Goal: Task Accomplishment & Management: Use online tool/utility

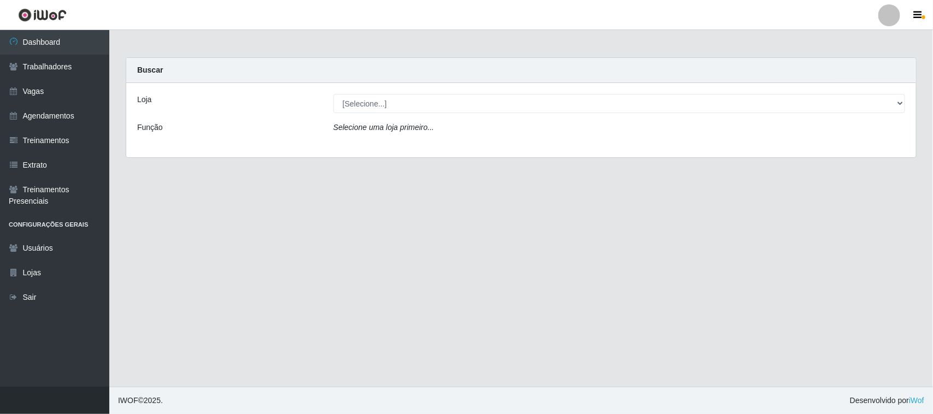
select select "420"
click at [333, 94] on select "[Selecione...] Nordestão - [GEOGRAPHIC_DATA]" at bounding box center [619, 103] width 572 height 19
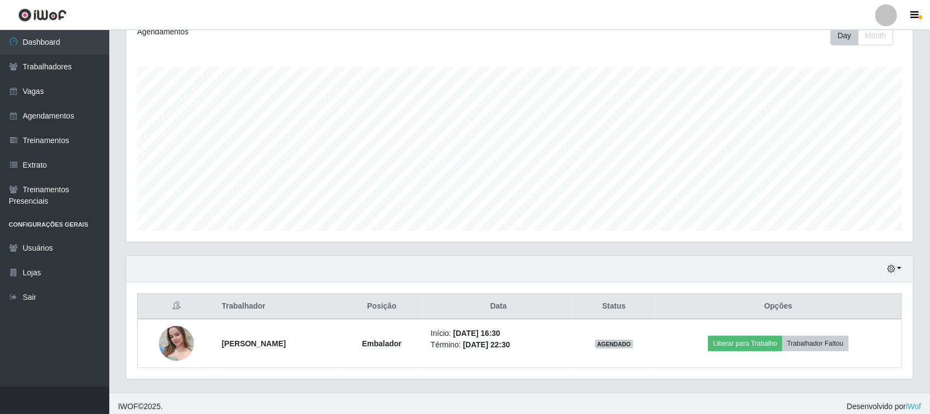
scroll to position [167, 0]
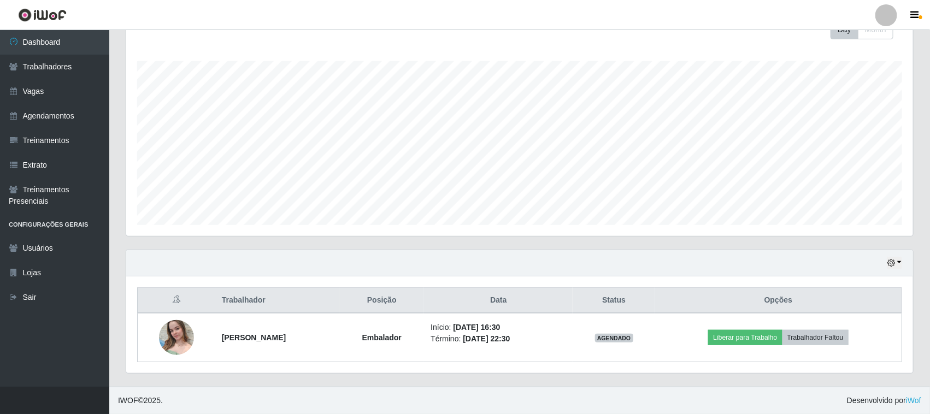
click at [901, 253] on div "Hoje 1 dia 3 dias 1 Semana Não encerrados" at bounding box center [519, 263] width 787 height 26
click at [897, 263] on button "button" at bounding box center [894, 263] width 15 height 13
click at [861, 201] on button "3 dias" at bounding box center [858, 198] width 86 height 23
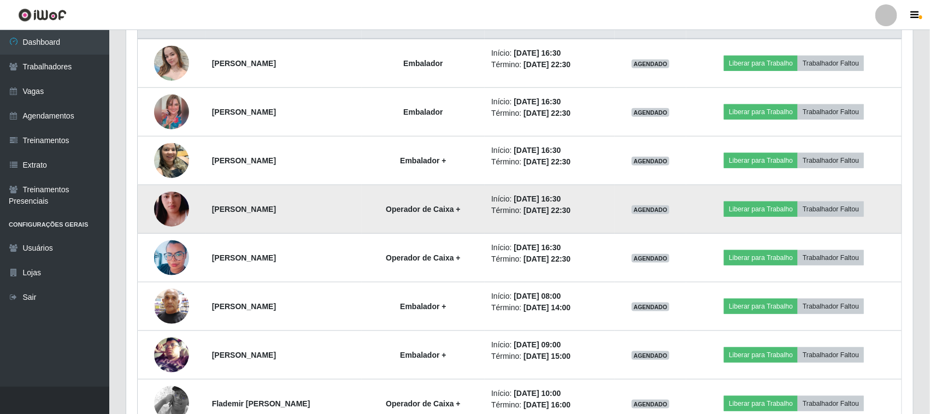
scroll to position [508, 0]
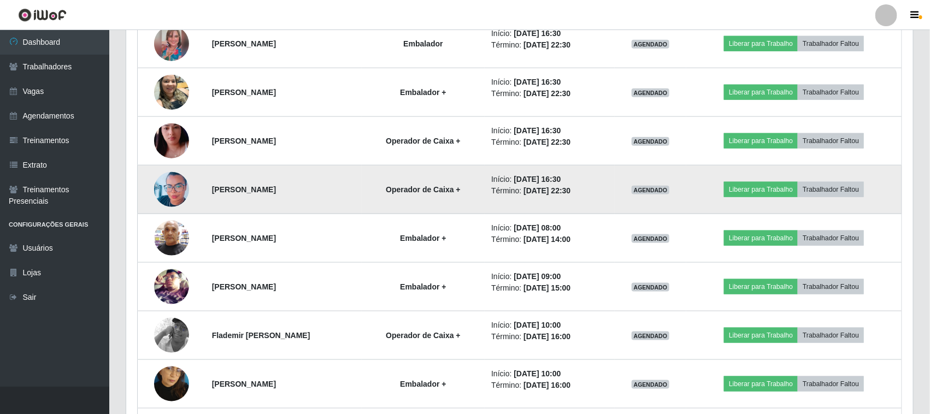
click at [618, 209] on tbody "[PERSON_NAME] Embalador Início: [DATE] 16:30 Término: [DATE] 22:30 AGENDADO Lib…" at bounding box center [520, 311] width 765 height 682
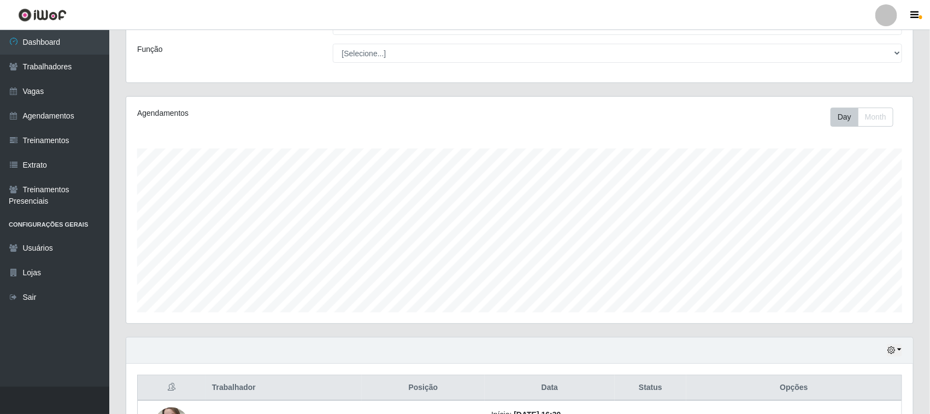
scroll to position [0, 0]
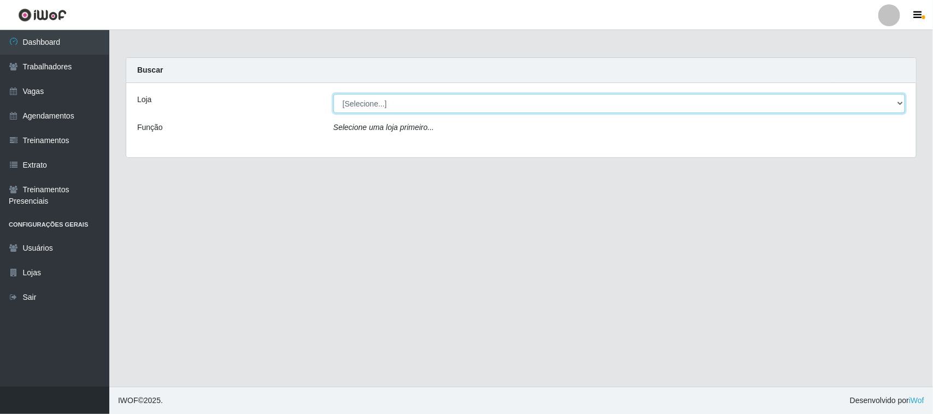
click at [615, 108] on select "[Selecione...] Nordestão - [GEOGRAPHIC_DATA]" at bounding box center [619, 103] width 572 height 19
select select "420"
click at [333, 94] on select "[Selecione...] Nordestão - [GEOGRAPHIC_DATA]" at bounding box center [619, 103] width 572 height 19
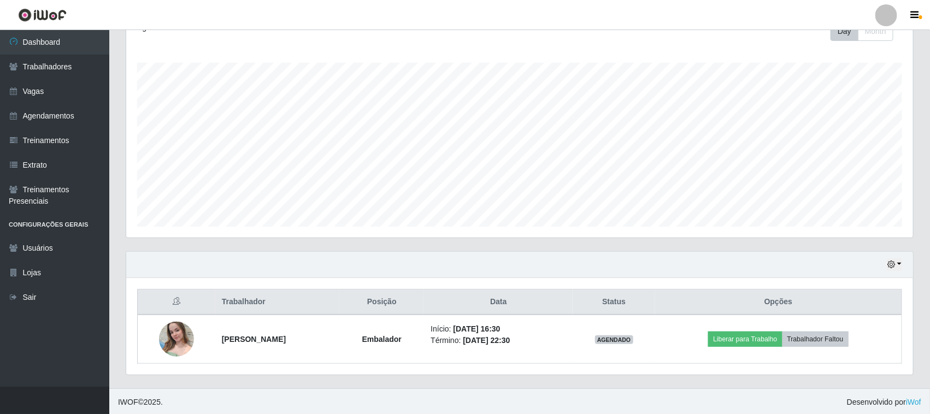
scroll to position [167, 0]
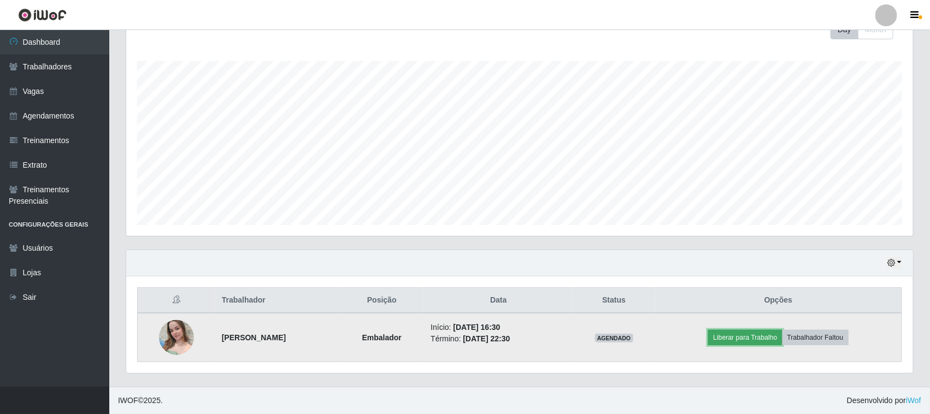
click at [746, 342] on button "Liberar para Trabalho" at bounding box center [745, 337] width 74 height 15
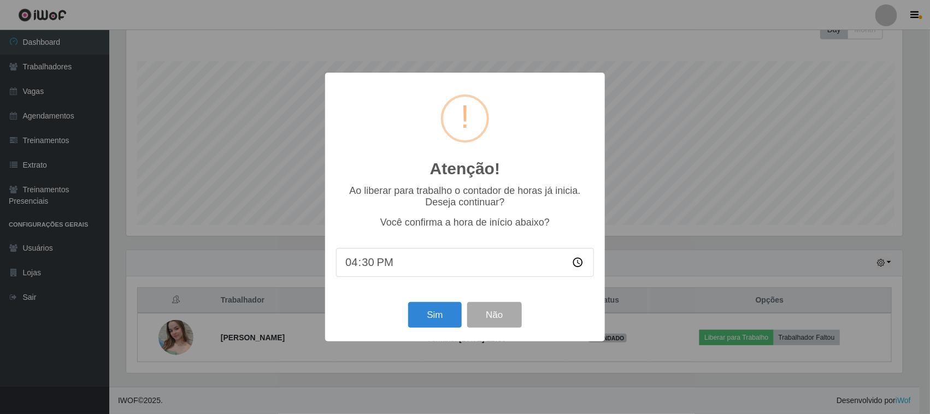
scroll to position [227, 779]
click at [438, 320] on button "Sim" at bounding box center [436, 315] width 53 height 26
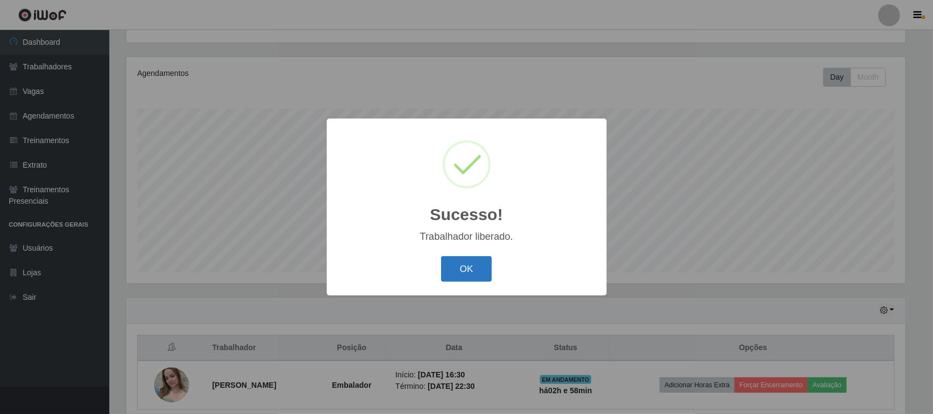
click at [467, 277] on button "OK" at bounding box center [466, 269] width 51 height 26
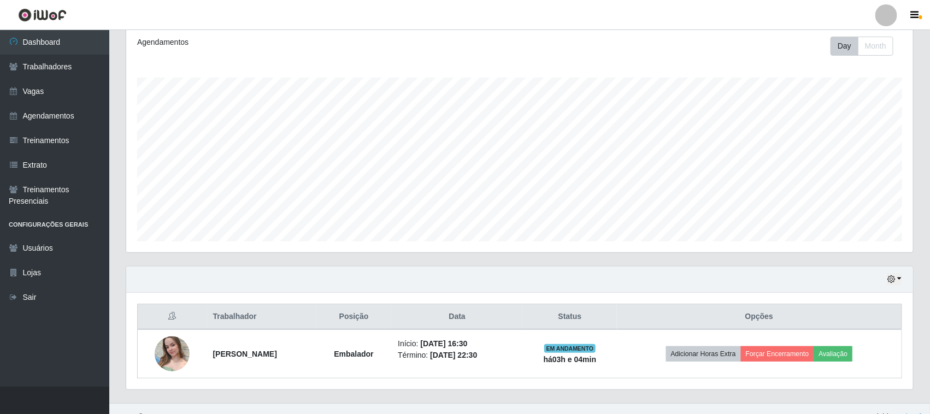
scroll to position [167, 0]
